Goal: Ask a question

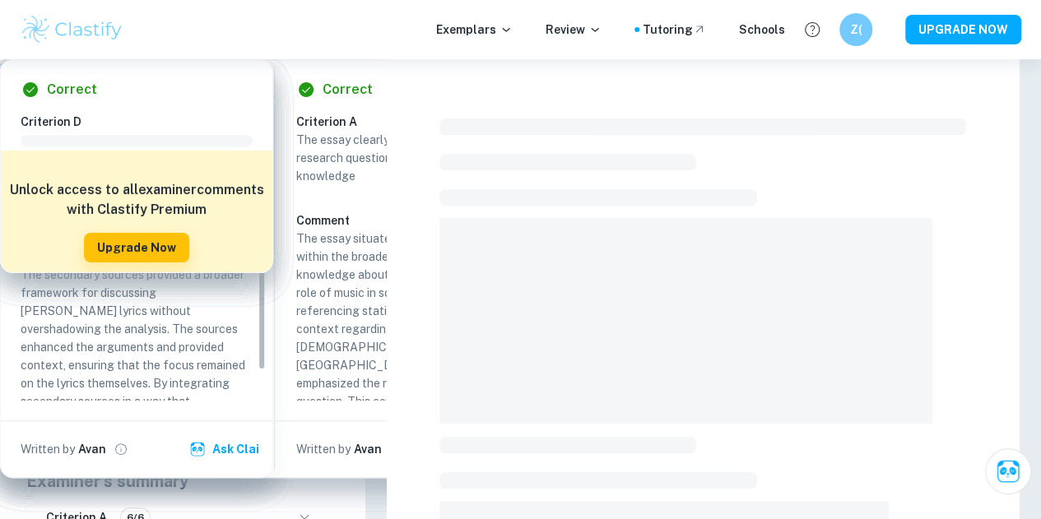
click at [601, 126] on span at bounding box center [703, 127] width 527 height 17
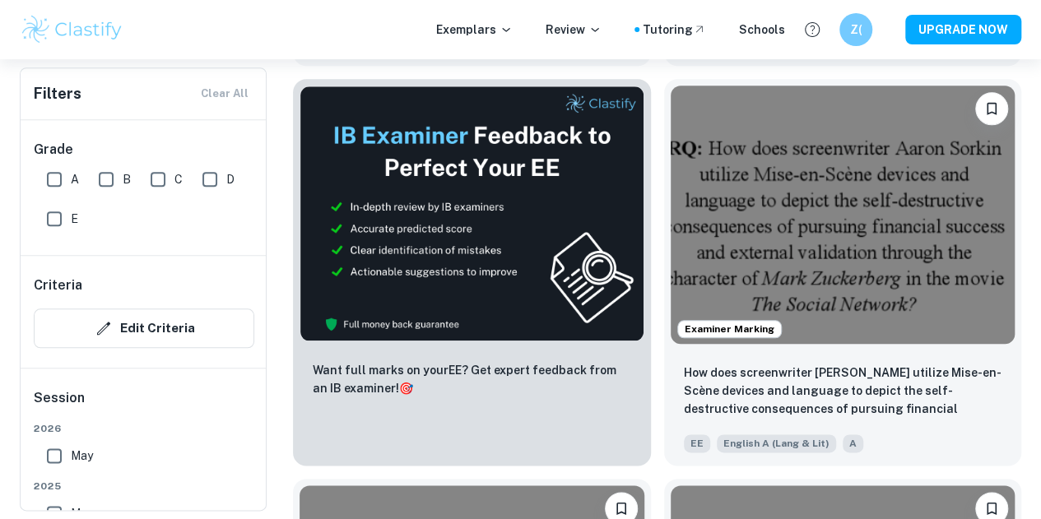
scroll to position [902, 0]
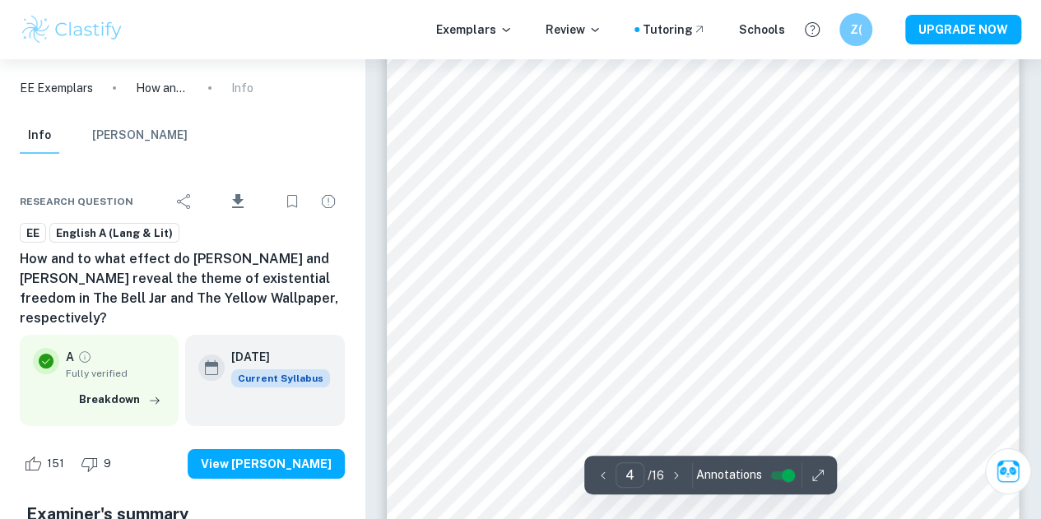
scroll to position [3046, 0]
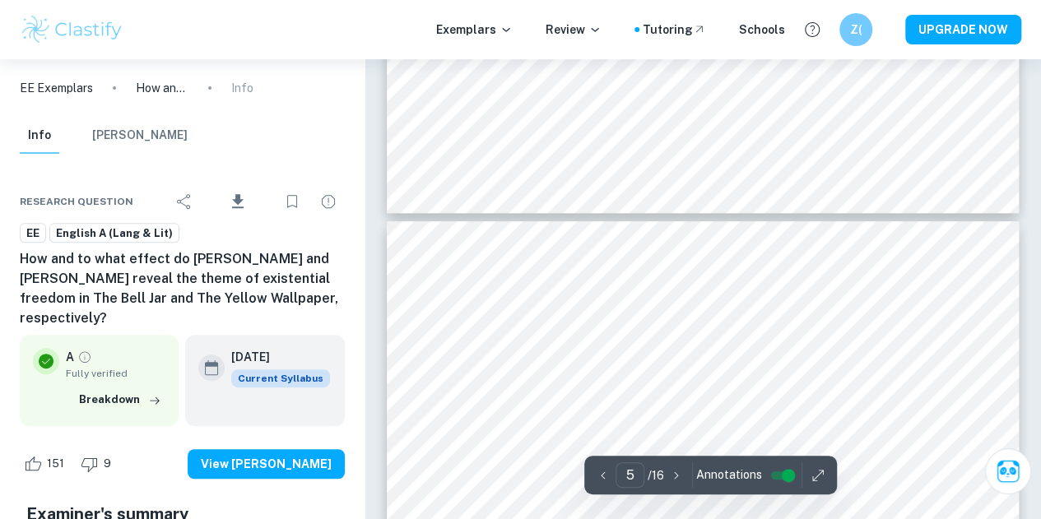
type input "4"
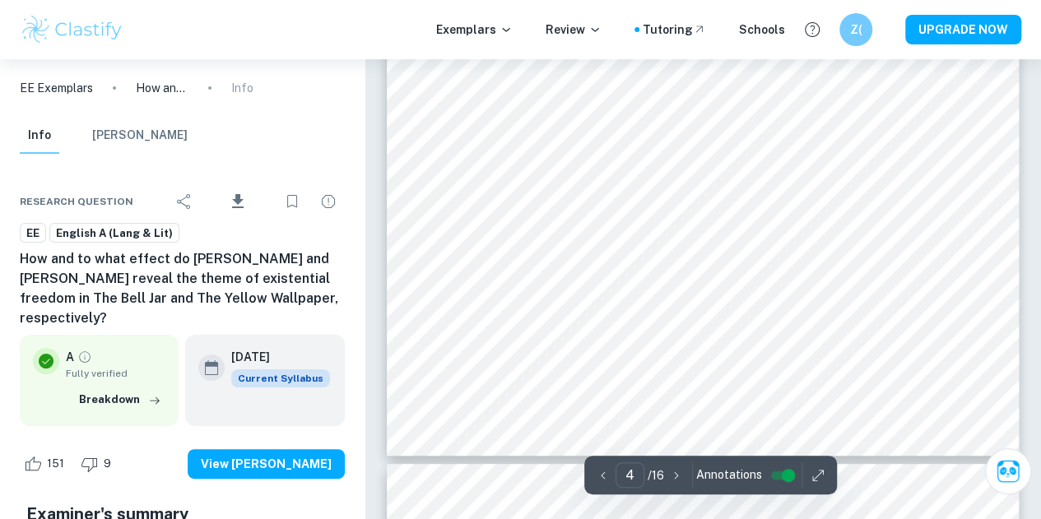
scroll to position [2963, 0]
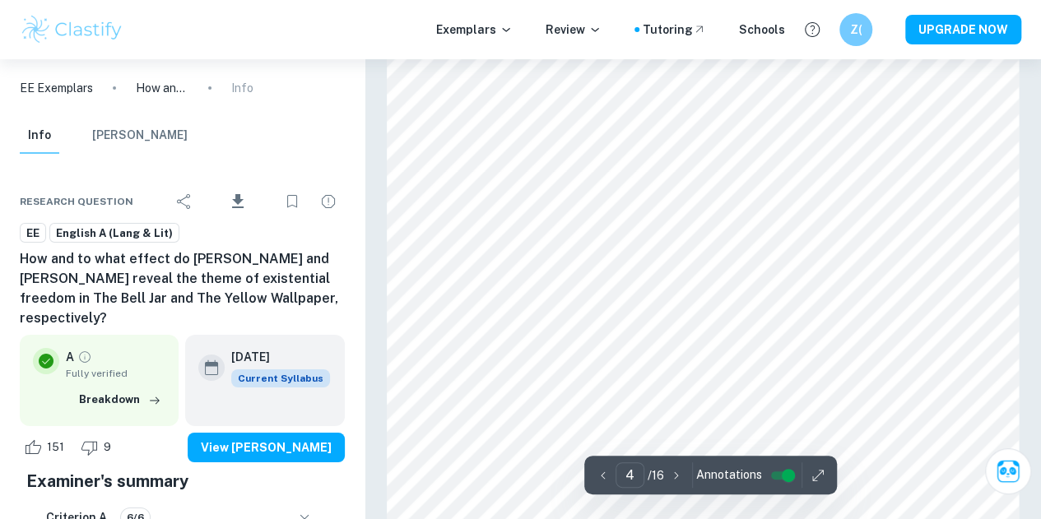
scroll to position [2346, 0]
type input "3"
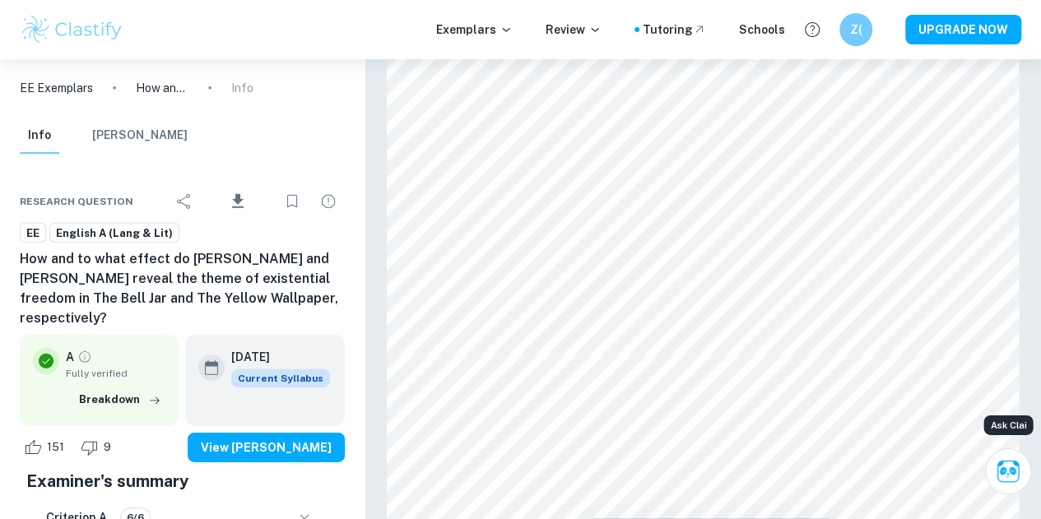
click at [1014, 474] on icon "Ask Clai" at bounding box center [1009, 472] width 22 height 22
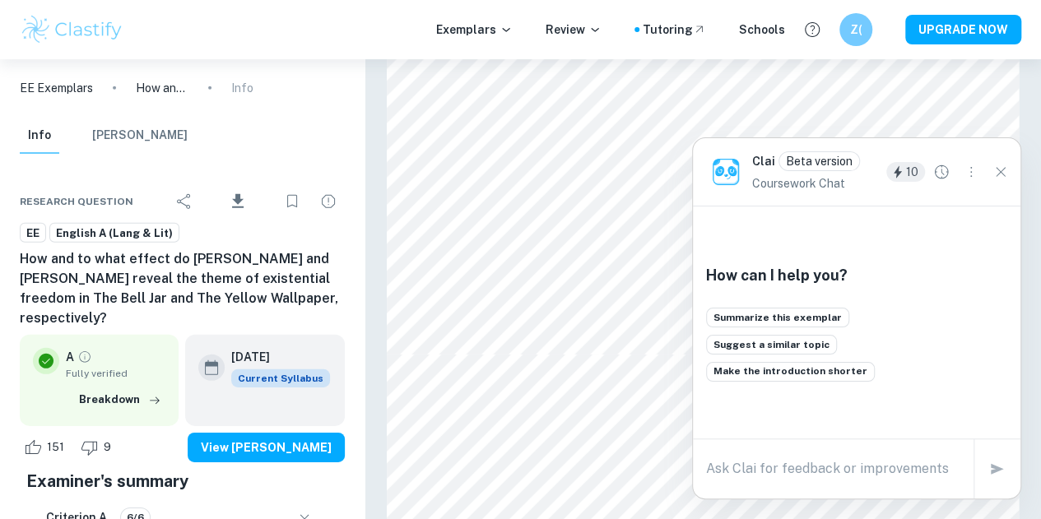
click at [849, 476] on textarea at bounding box center [833, 468] width 254 height 19
type textarea "w"
type textarea "how would the methadology section for a lang and lit ee work?"
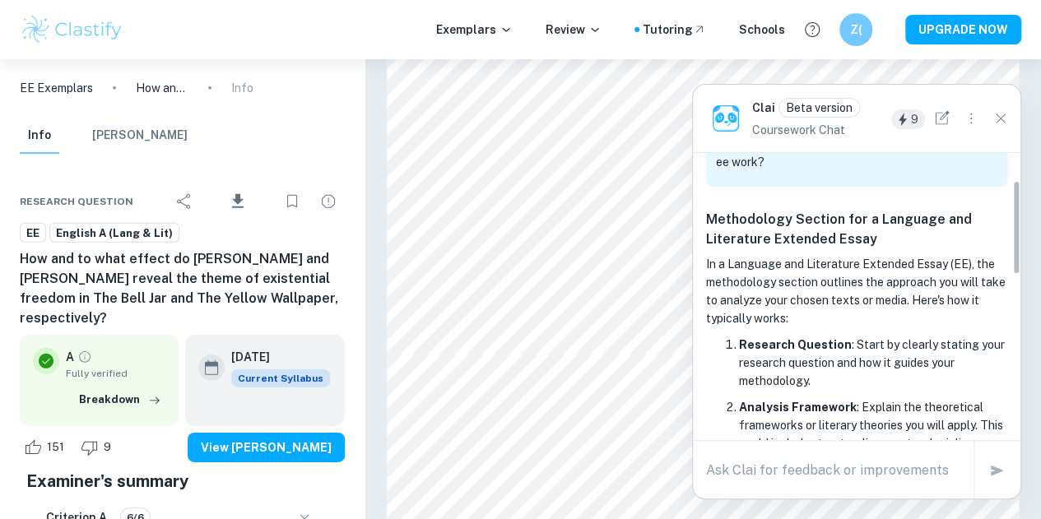
scroll to position [82, 0]
